Goal: Transaction & Acquisition: Purchase product/service

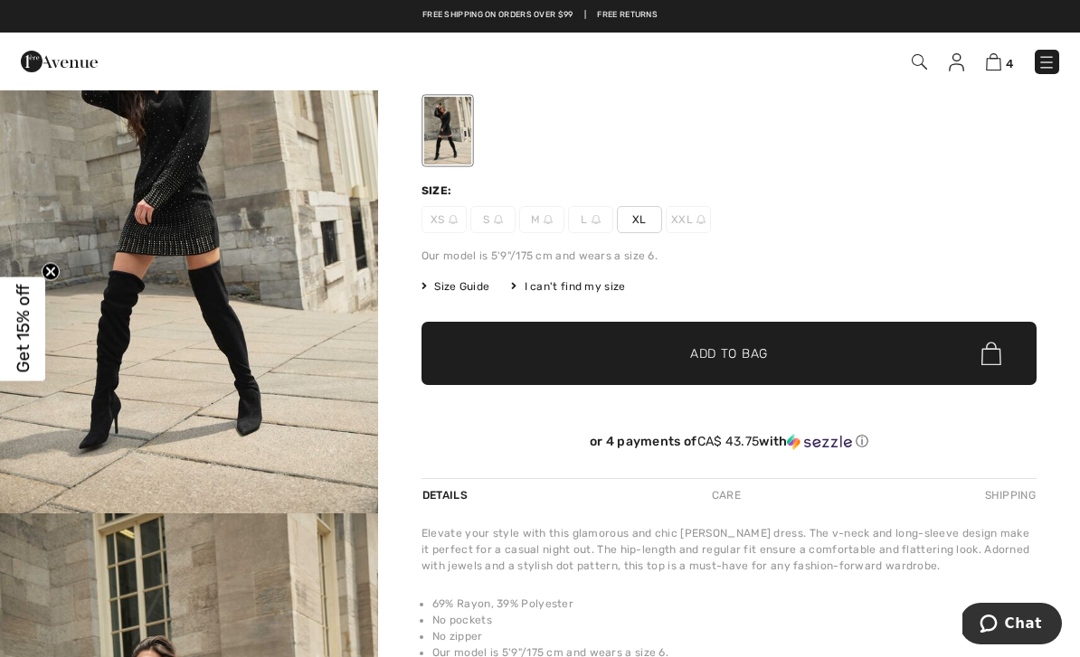
scroll to position [138, 0]
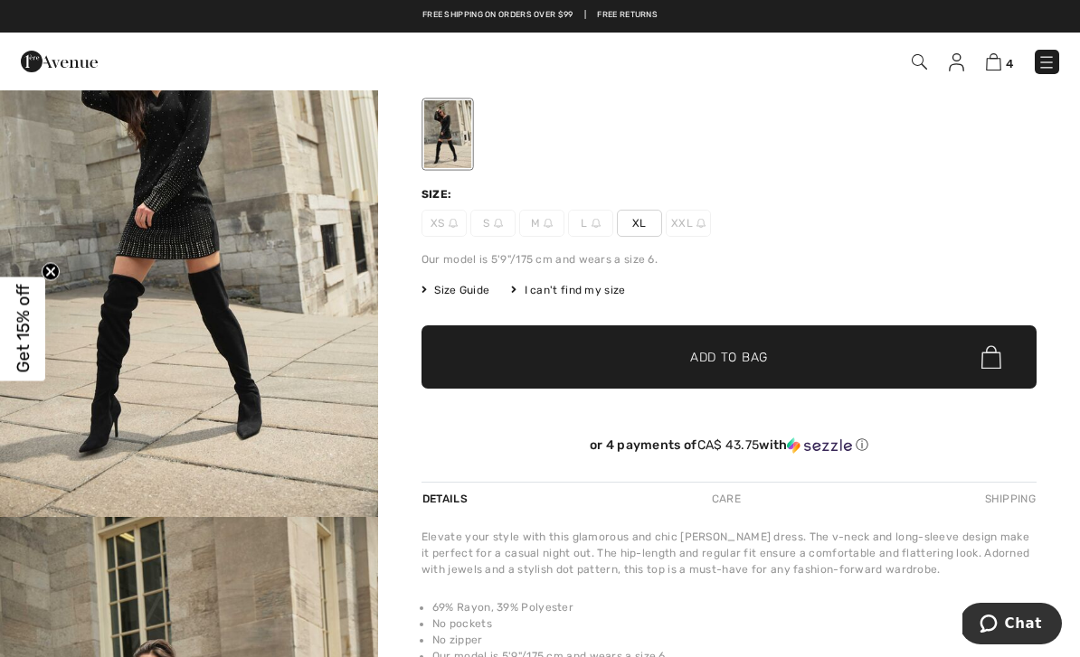
click at [456, 288] on span "Size Guide" at bounding box center [455, 290] width 68 height 16
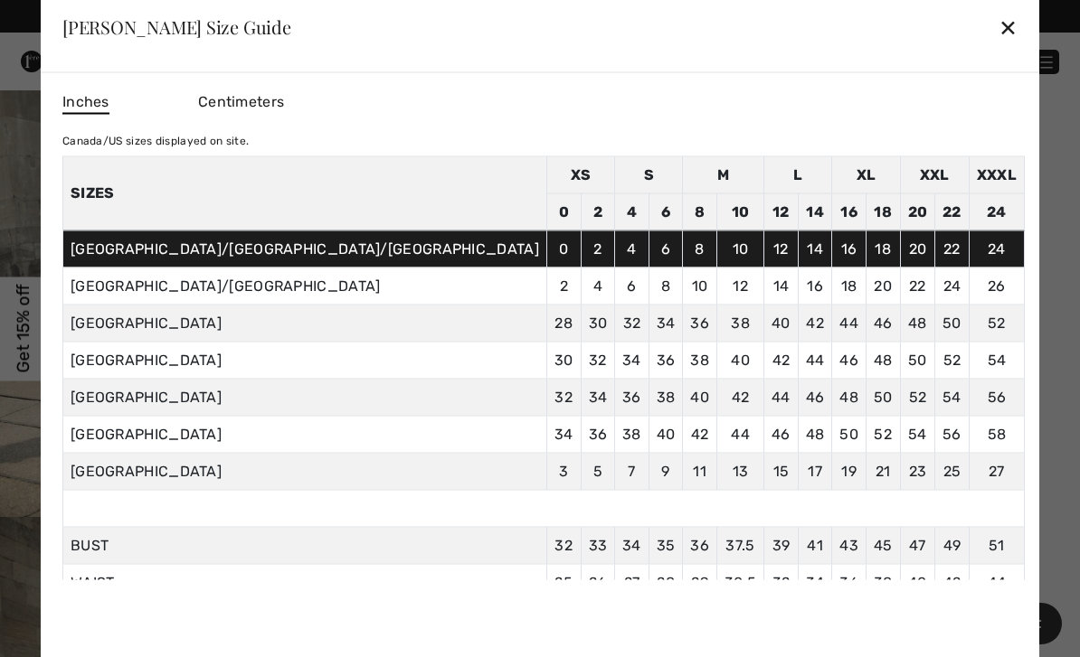
scroll to position [8, 0]
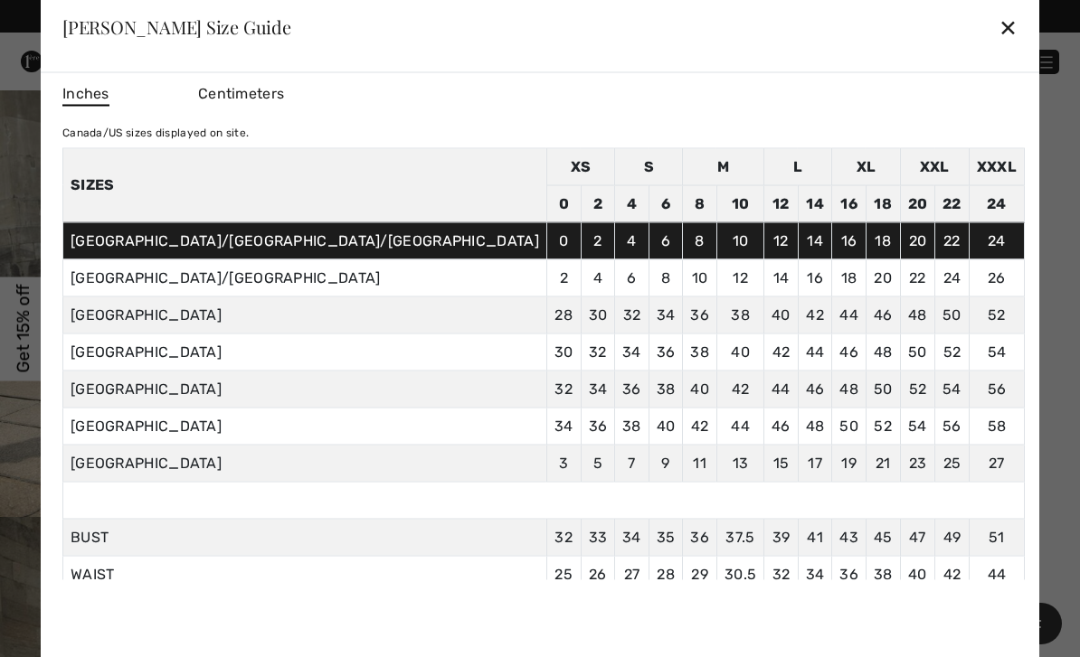
click at [998, 46] on div "✕" at bounding box center [1007, 27] width 19 height 38
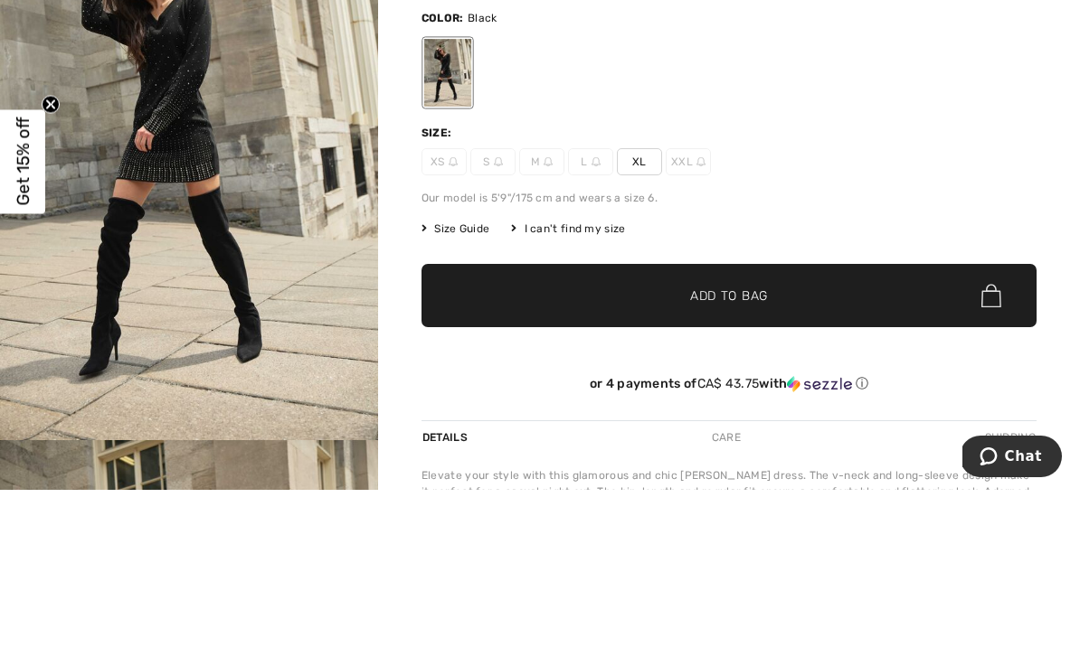
scroll to position [0, 0]
